Goal: Browse casually

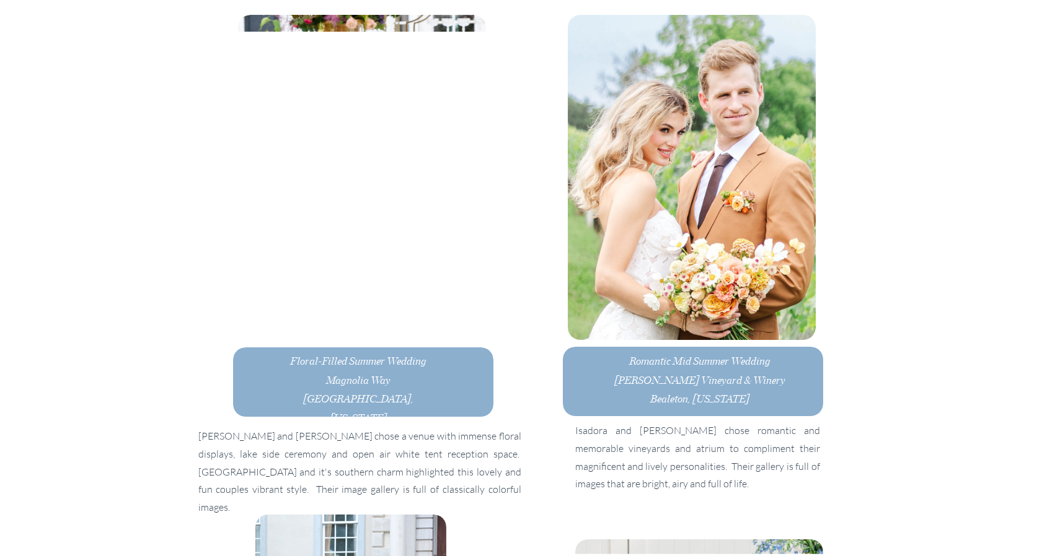
scroll to position [2256, 0]
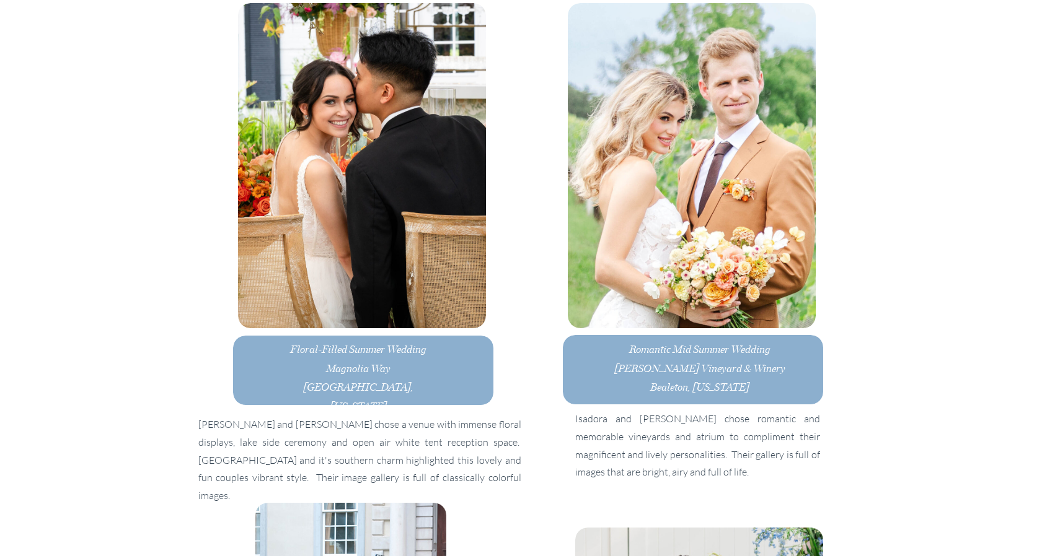
click at [712, 367] on h3 "Romantic Mid Summer Wedding [PERSON_NAME] Vineyard & Winery Bealeton, [US_STATE]" at bounding box center [700, 363] width 182 height 46
click at [374, 377] on h3 "Floral-Filled Summer Wedding [GEOGRAPHIC_DATA], [US_STATE]" at bounding box center [358, 368] width 139 height 57
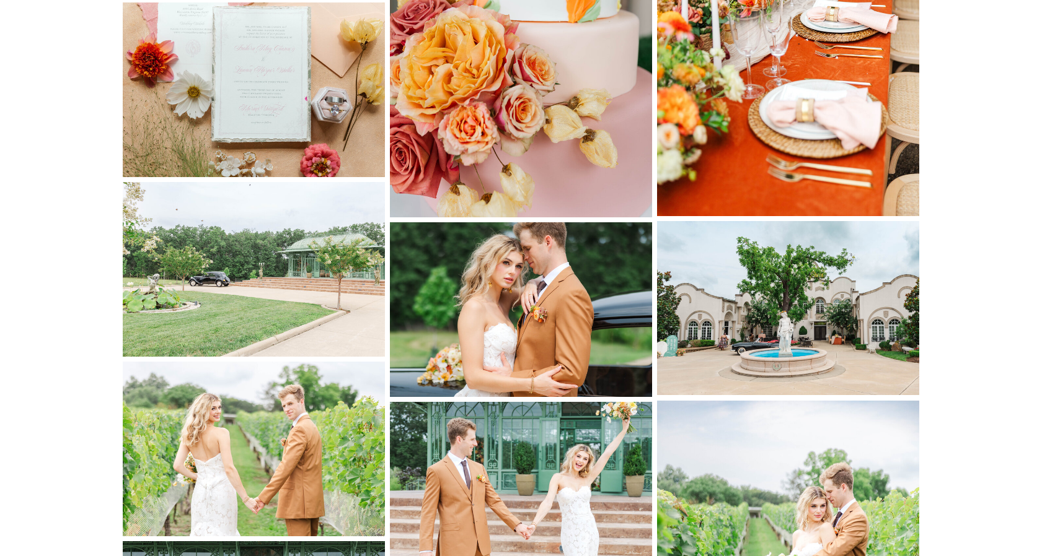
scroll to position [319, 0]
